Goal: Task Accomplishment & Management: Manage account settings

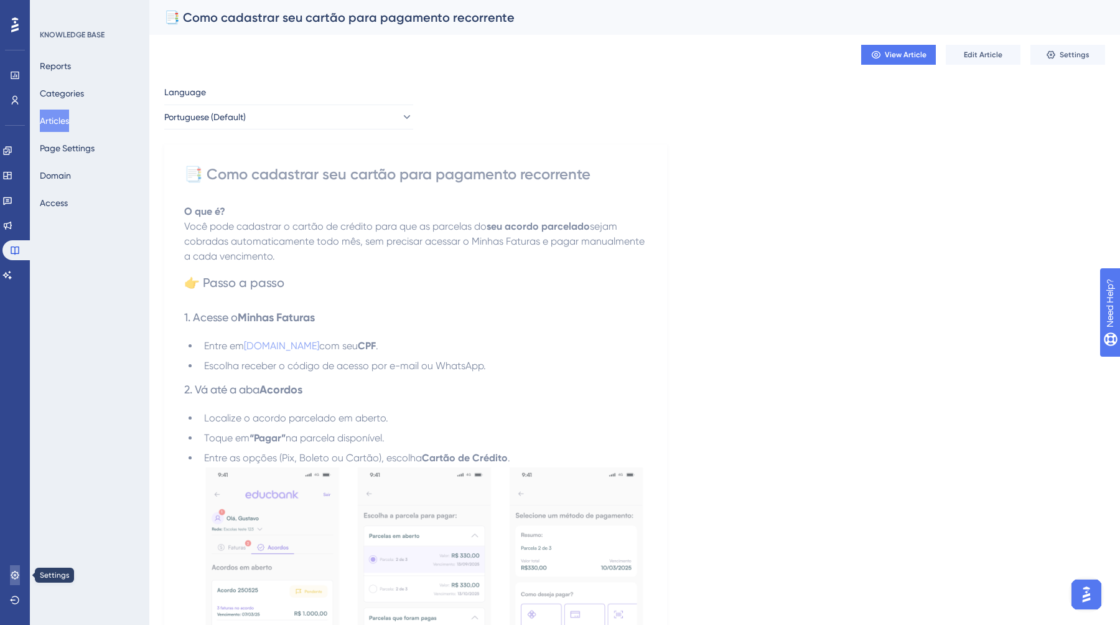
click at [14, 577] on icon at bounding box center [15, 575] width 10 height 10
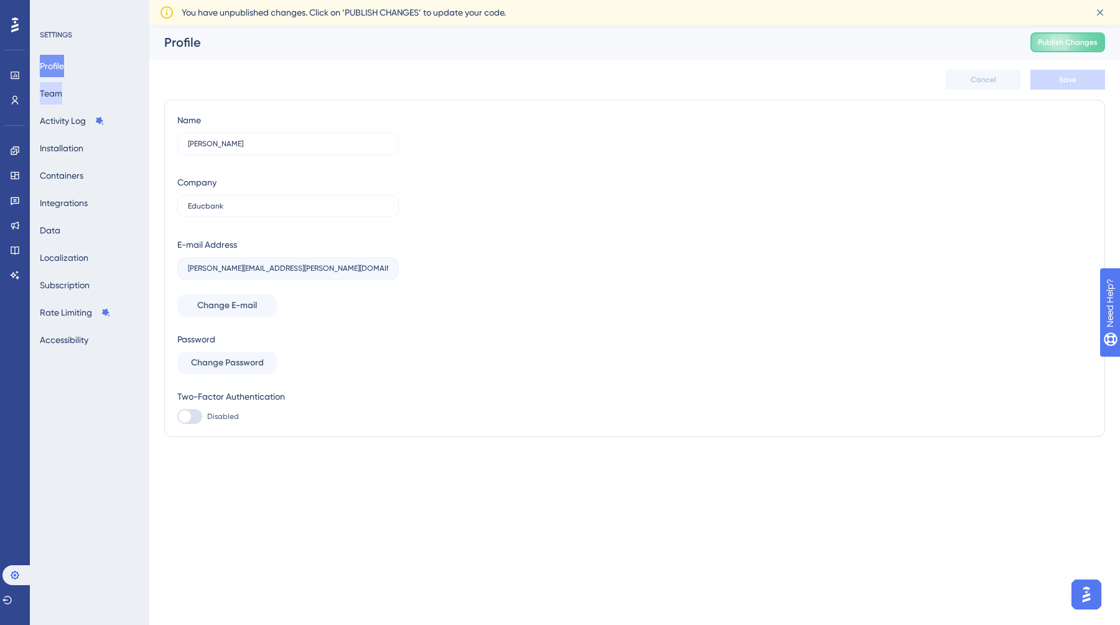
click at [62, 93] on button "Team" at bounding box center [51, 93] width 22 height 22
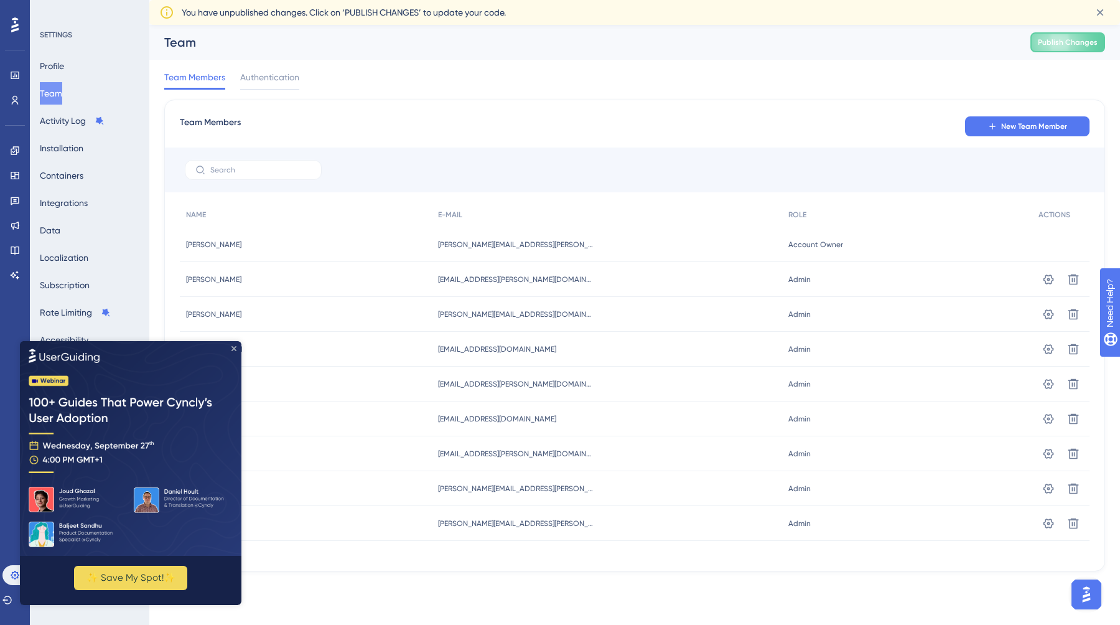
click at [235, 348] on icon "Close Preview" at bounding box center [234, 347] width 5 height 5
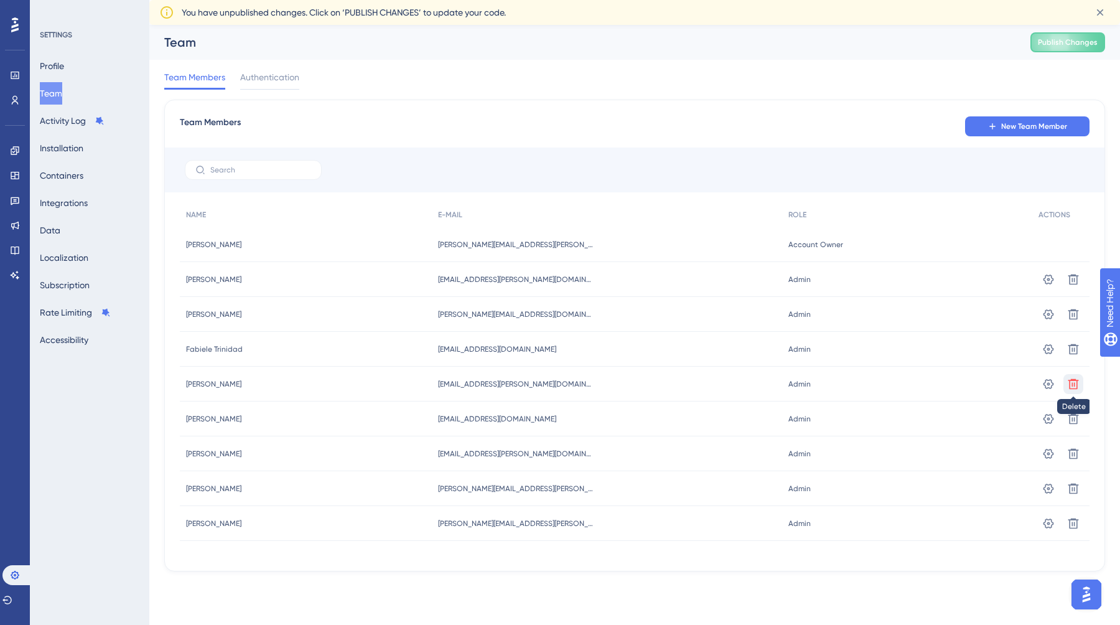
click at [1071, 385] on icon at bounding box center [1074, 384] width 12 height 12
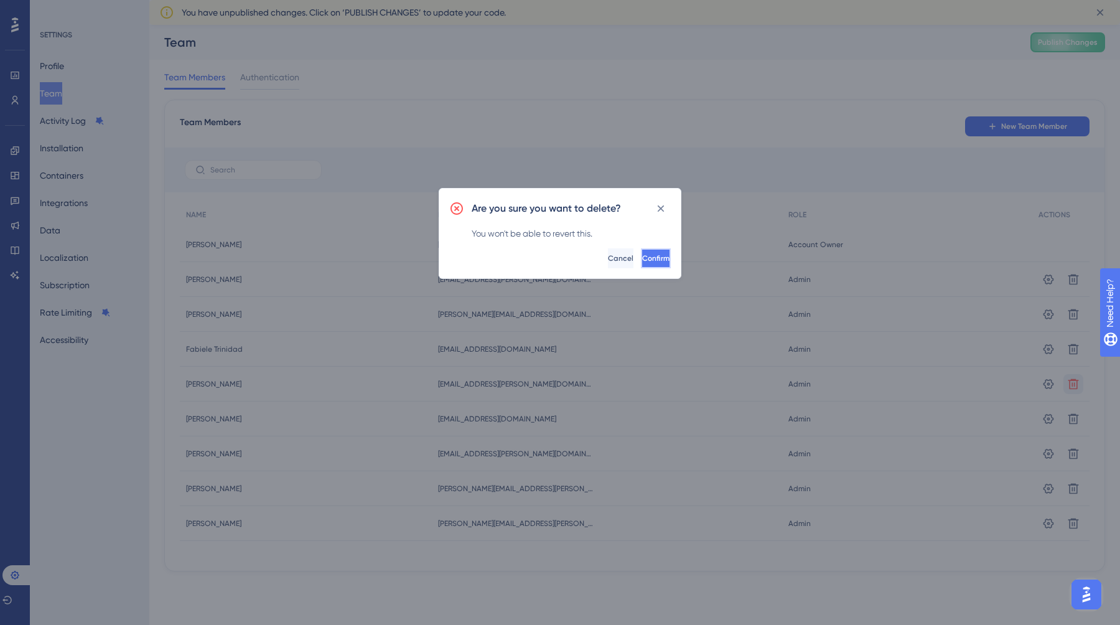
click at [642, 261] on span "Confirm" at bounding box center [655, 258] width 27 height 10
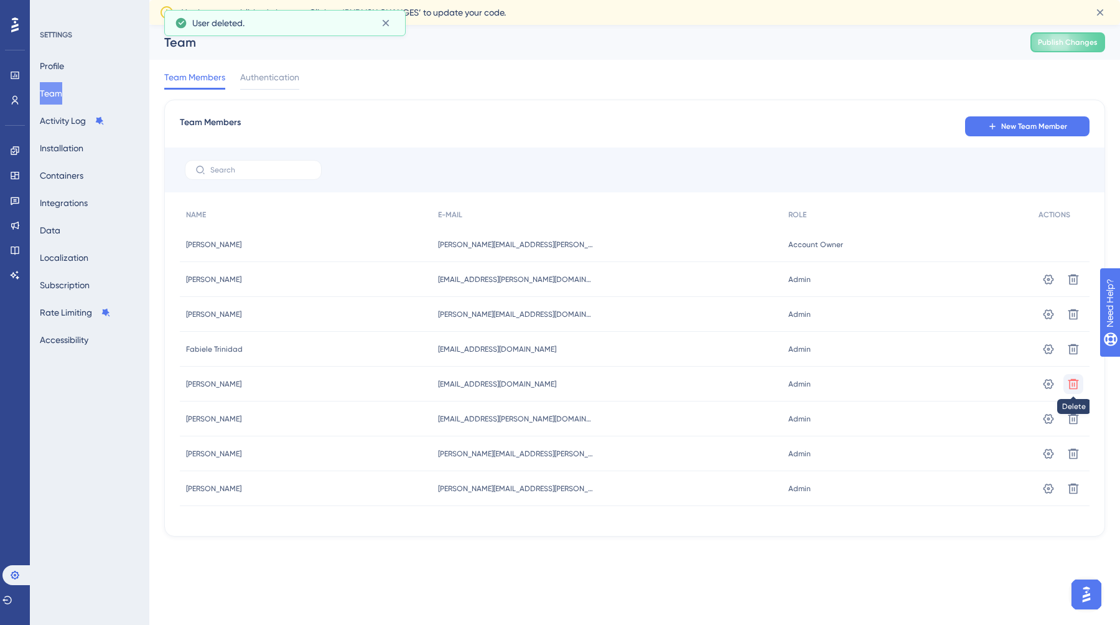
click at [1077, 380] on icon at bounding box center [1074, 383] width 11 height 11
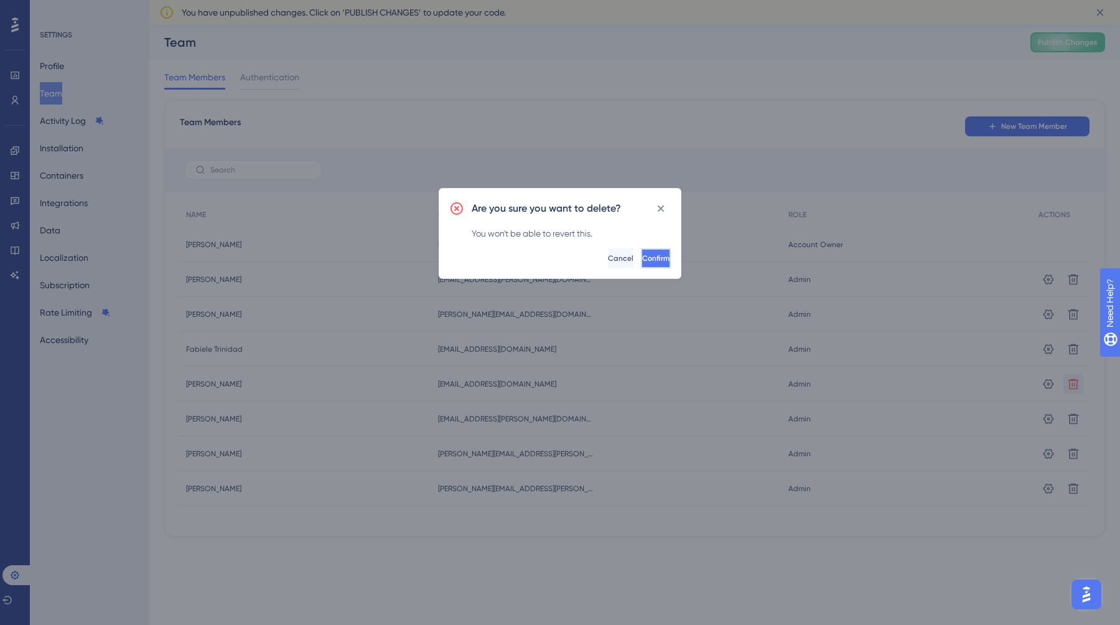
click at [642, 260] on span "Confirm" at bounding box center [655, 258] width 27 height 10
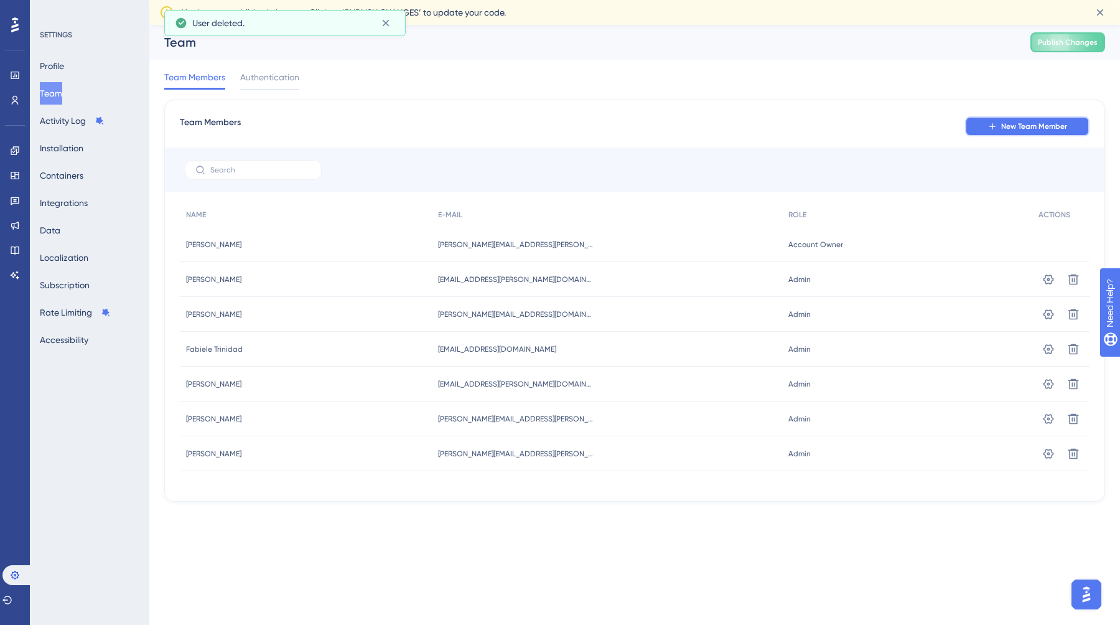
click at [987, 128] on button "New Team Member" at bounding box center [1027, 126] width 124 height 20
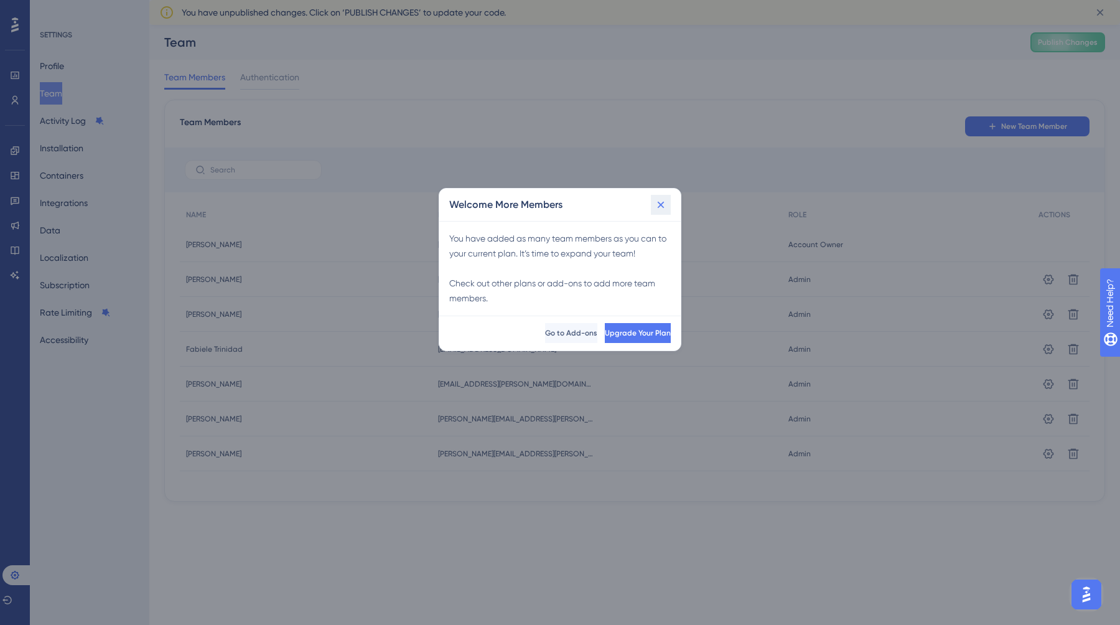
click at [659, 205] on icon at bounding box center [661, 205] width 7 height 7
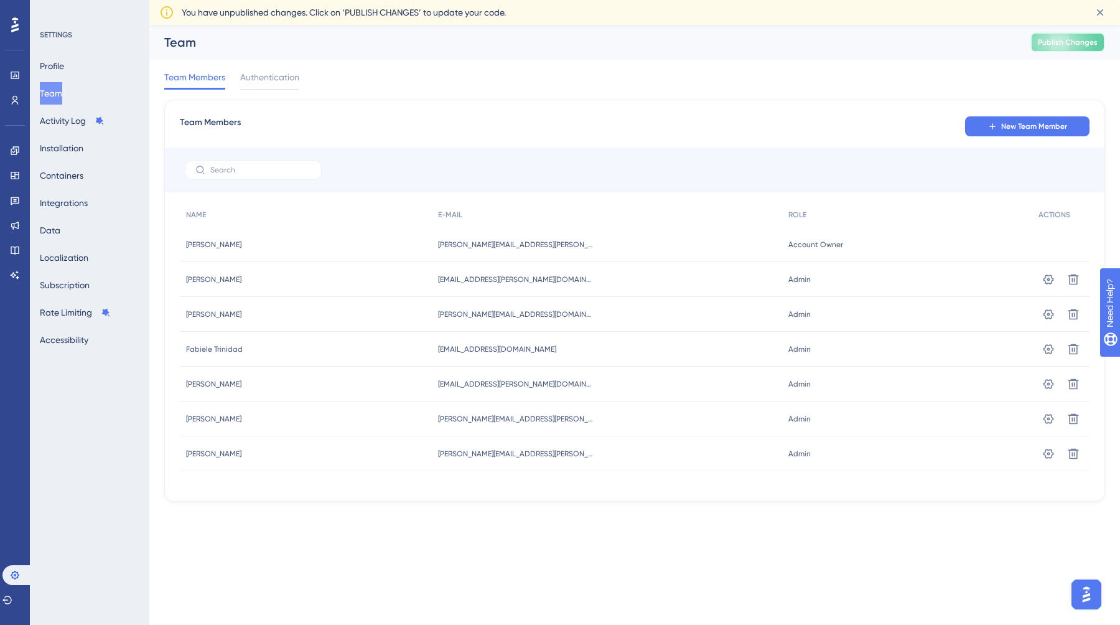
click at [1051, 35] on button "Publish Changes" at bounding box center [1068, 42] width 75 height 20
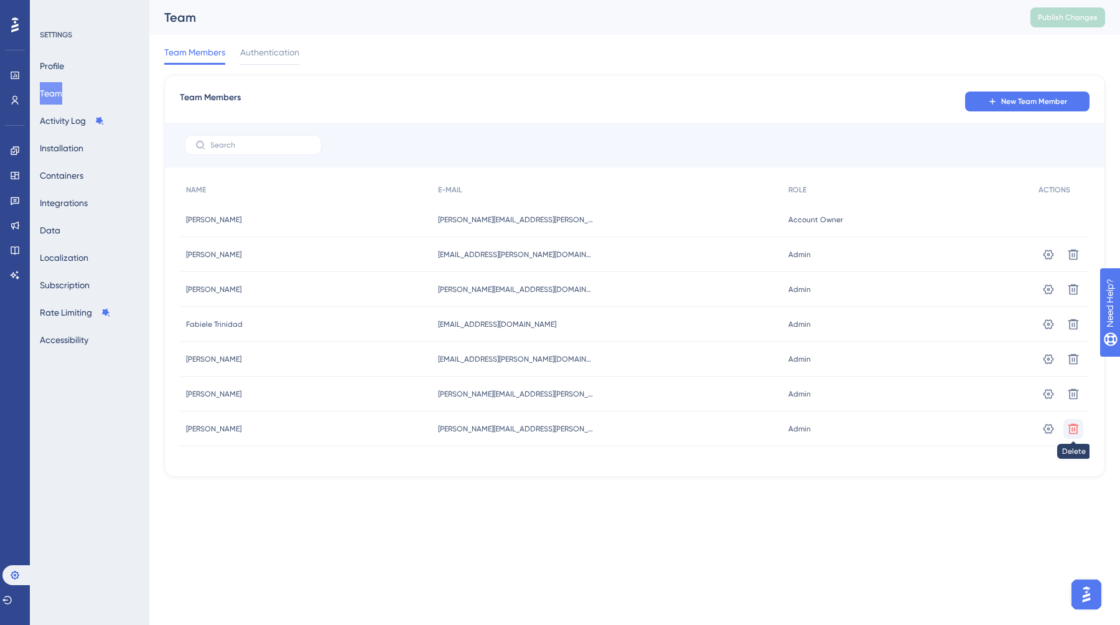
click at [1073, 430] on icon at bounding box center [1074, 428] width 11 height 11
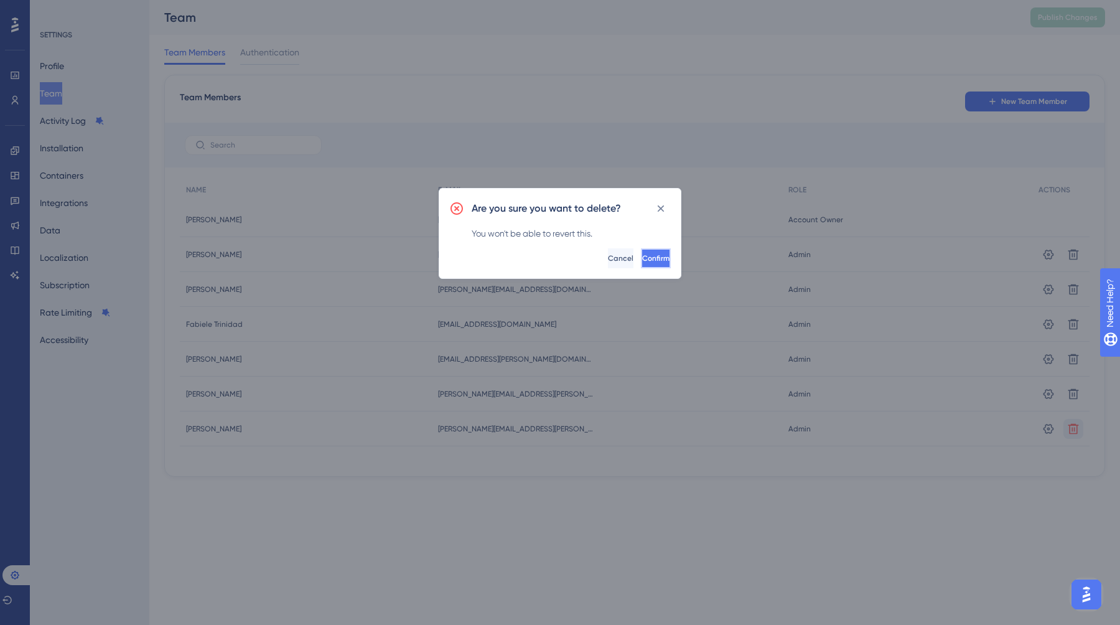
click at [662, 256] on button "Confirm" at bounding box center [656, 258] width 30 height 20
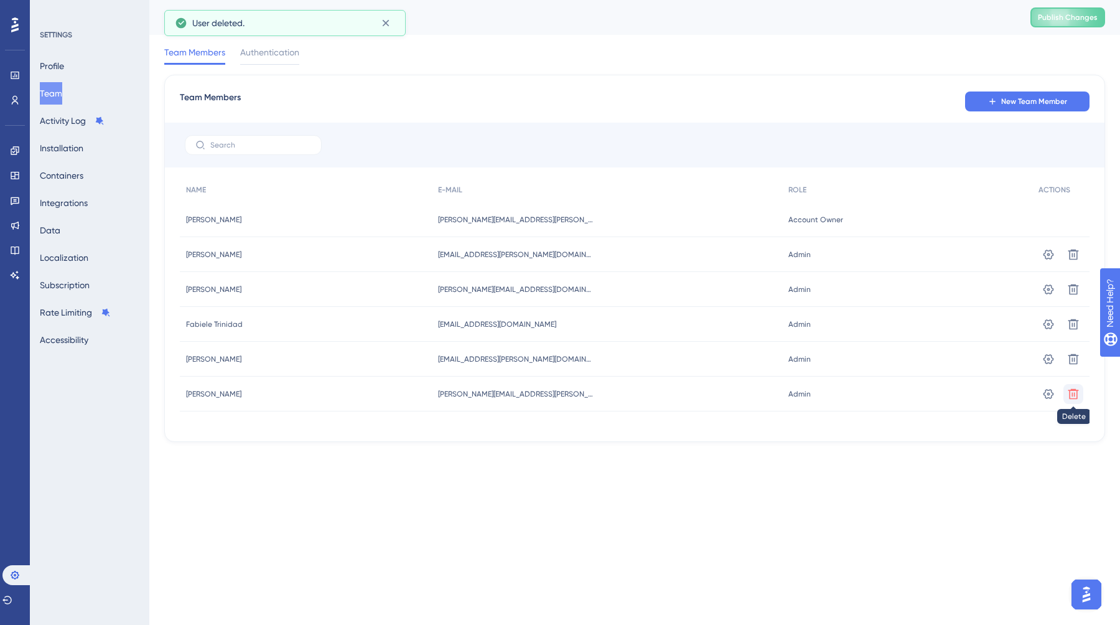
click at [1078, 398] on icon at bounding box center [1074, 394] width 12 height 12
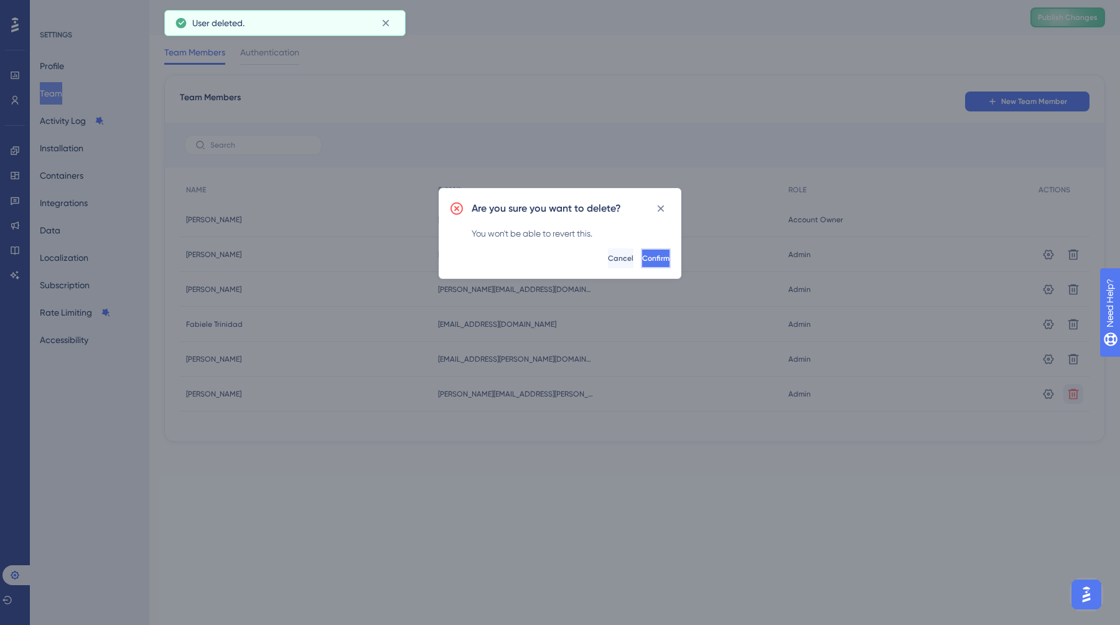
click at [658, 250] on button "Confirm" at bounding box center [656, 258] width 30 height 20
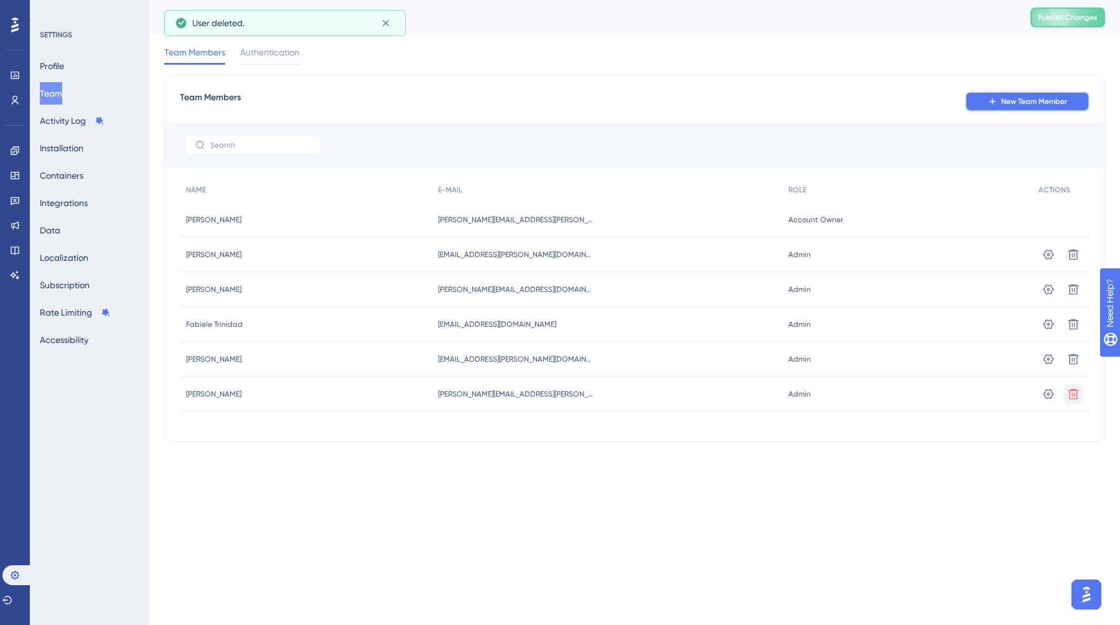
click at [1031, 101] on span "New Team Member" at bounding box center [1035, 101] width 66 height 10
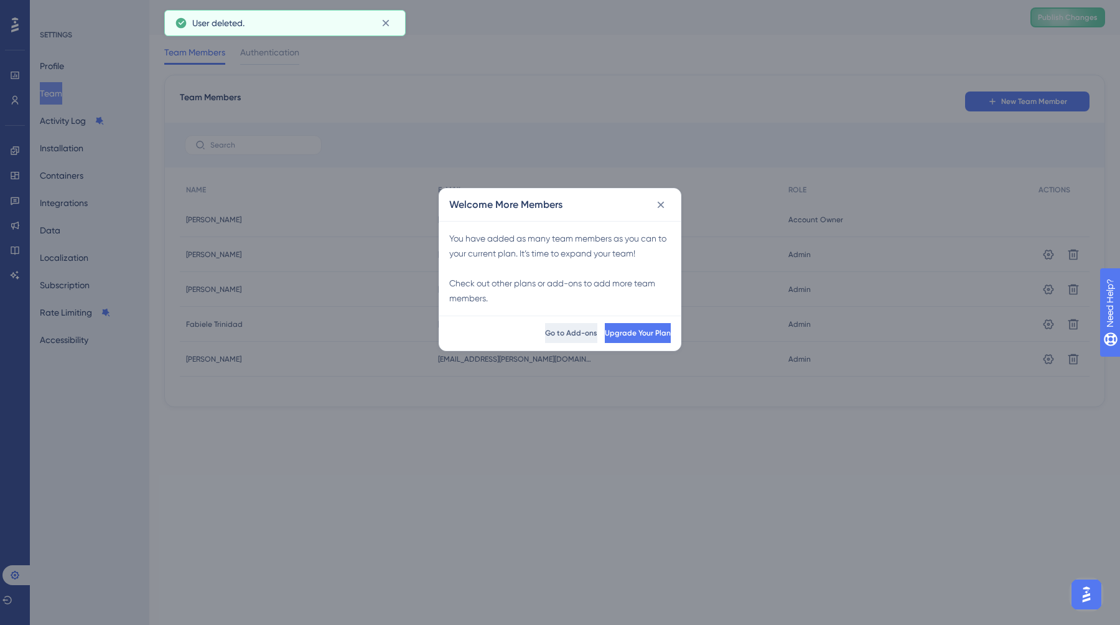
click at [545, 339] on button "Go to Add-ons" at bounding box center [571, 333] width 52 height 20
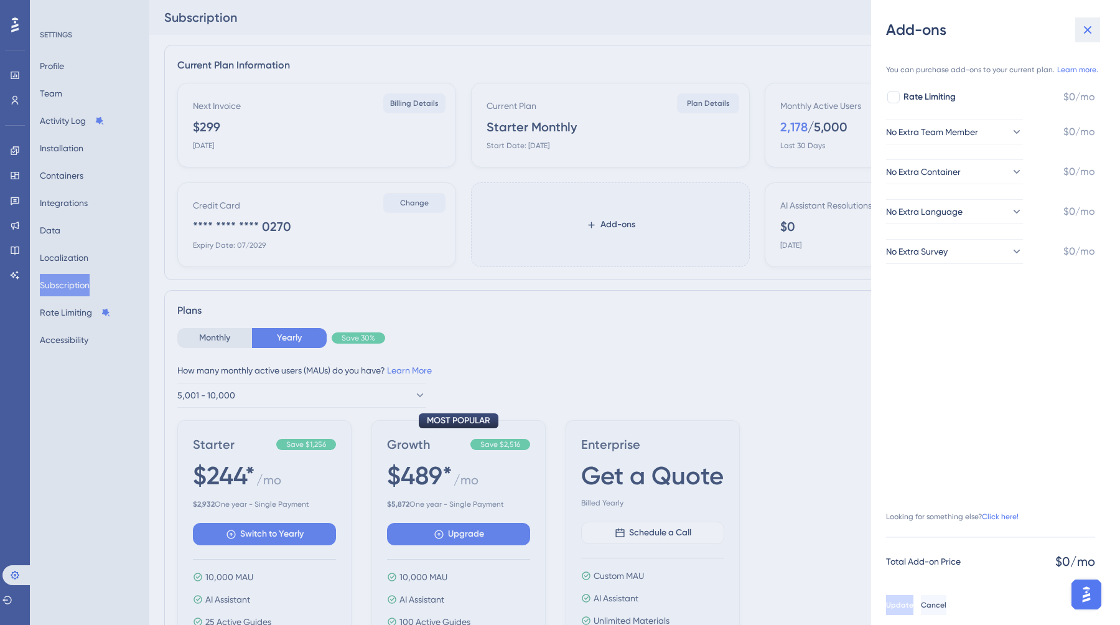
click at [1087, 26] on icon at bounding box center [1088, 29] width 15 height 15
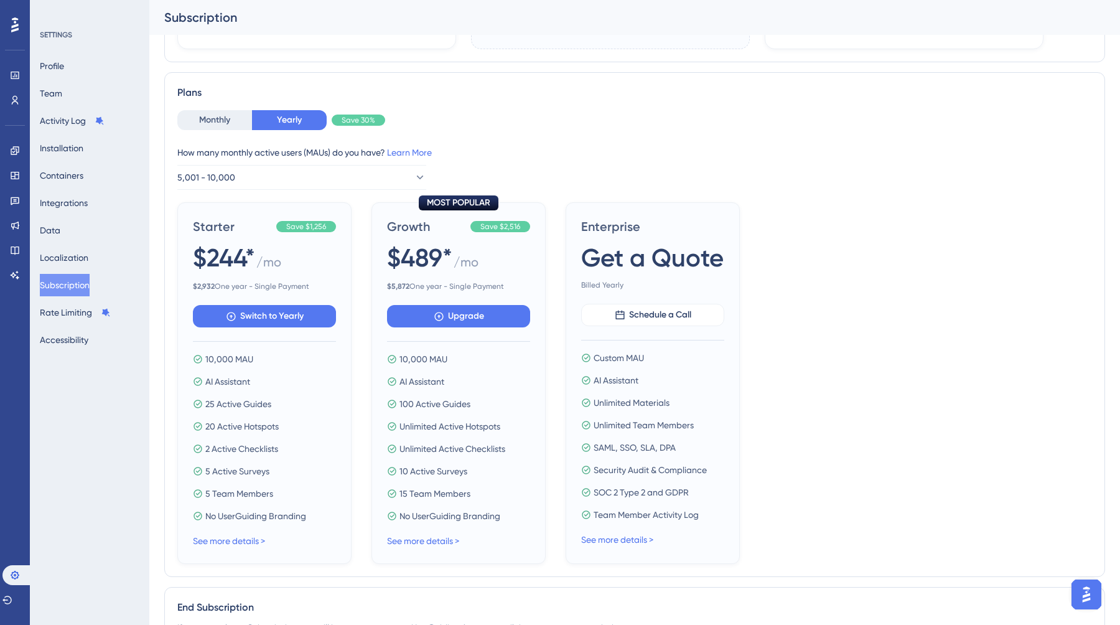
scroll to position [260, 0]
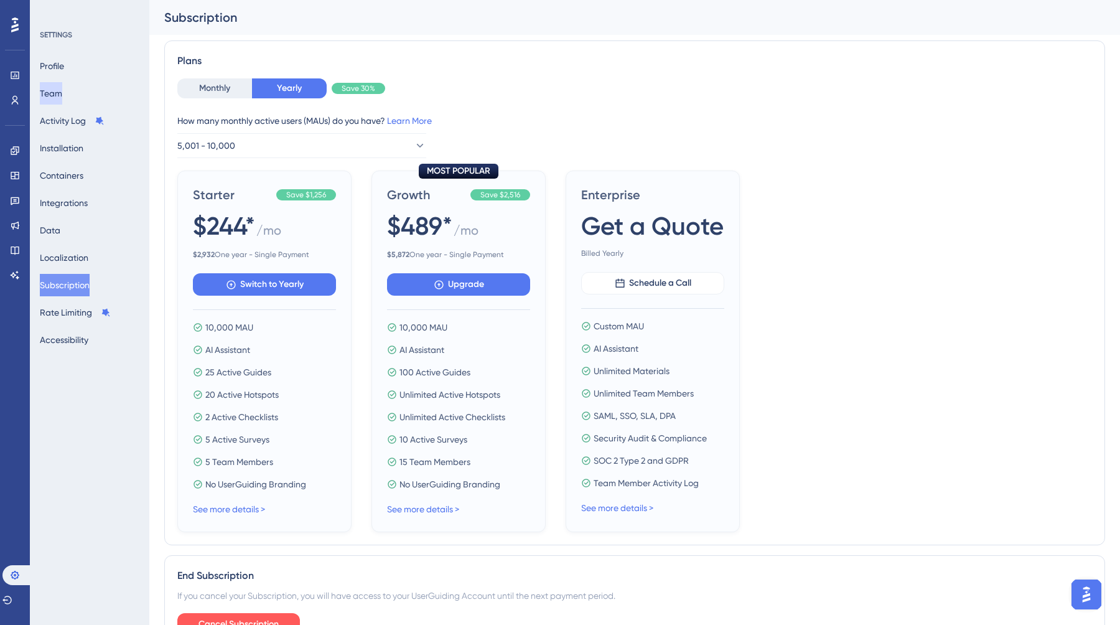
click at [57, 95] on button "Team" at bounding box center [51, 93] width 22 height 22
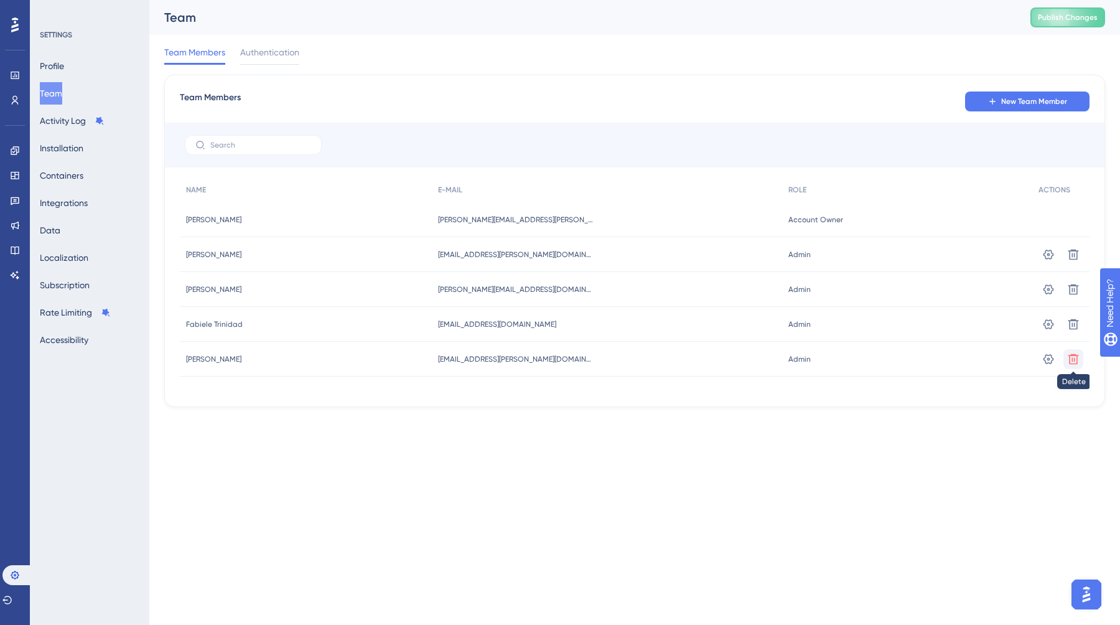
click at [1076, 354] on icon at bounding box center [1074, 359] width 12 height 12
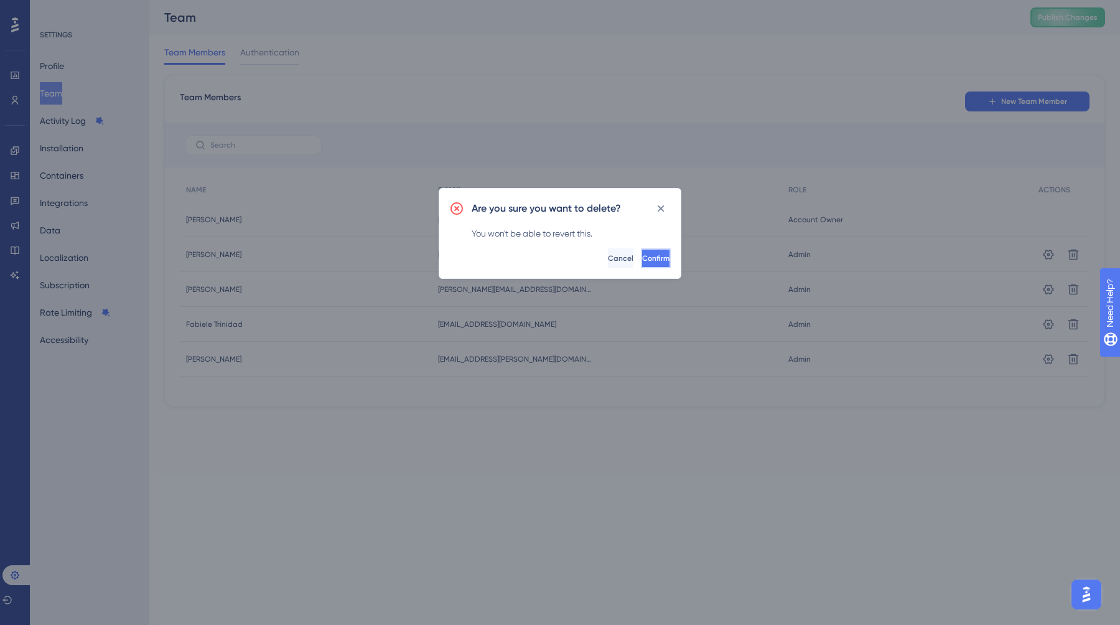
click at [642, 254] on span "Confirm" at bounding box center [655, 258] width 27 height 10
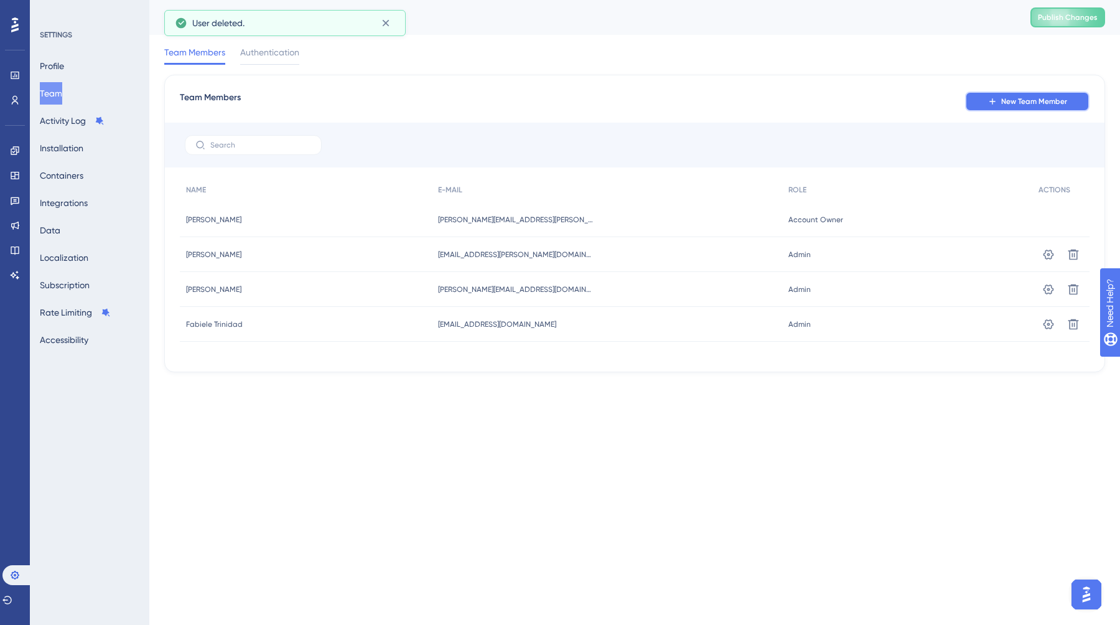
click at [992, 102] on icon at bounding box center [993, 101] width 10 height 10
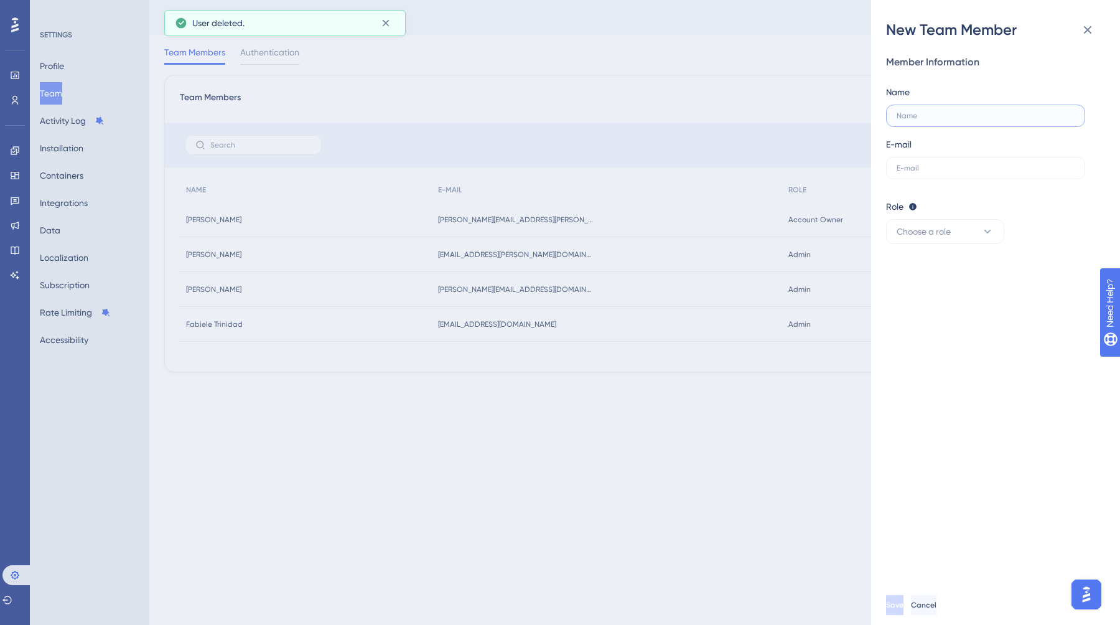
click at [928, 113] on input "text" at bounding box center [986, 115] width 178 height 9
type input "[PERSON_NAME]"
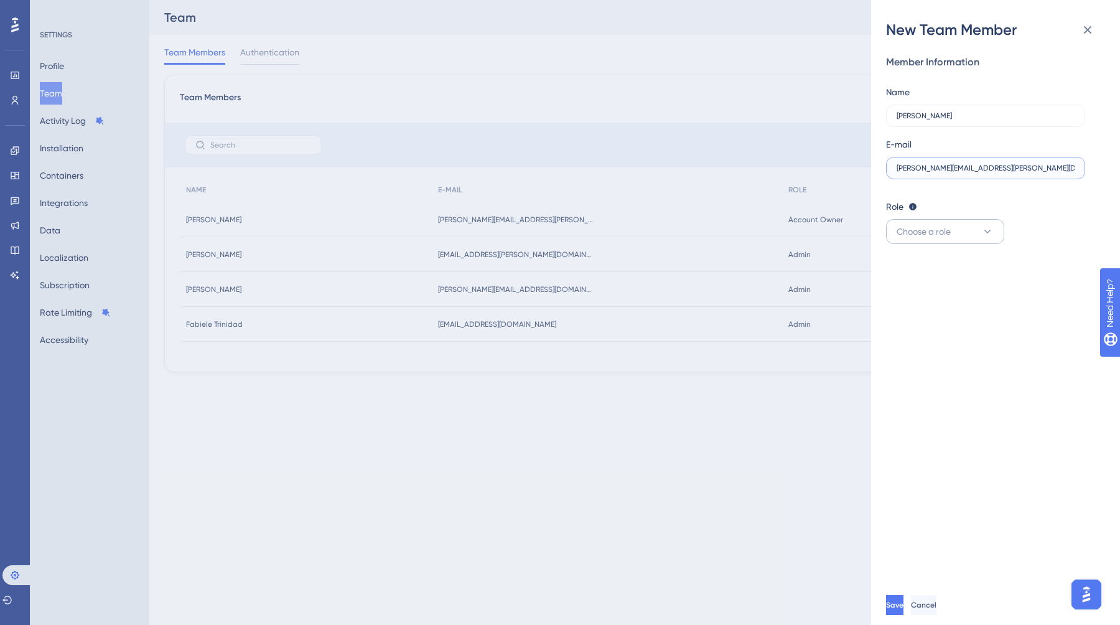
type input "[PERSON_NAME][EMAIL_ADDRESS][PERSON_NAME][DOMAIN_NAME]"
click at [898, 227] on span "Choose a role" at bounding box center [924, 231] width 54 height 15
click at [905, 264] on span "Admin" at bounding box center [907, 269] width 26 height 15
click at [898, 607] on button "Save" at bounding box center [896, 605] width 20 height 20
